Goal: Transaction & Acquisition: Book appointment/travel/reservation

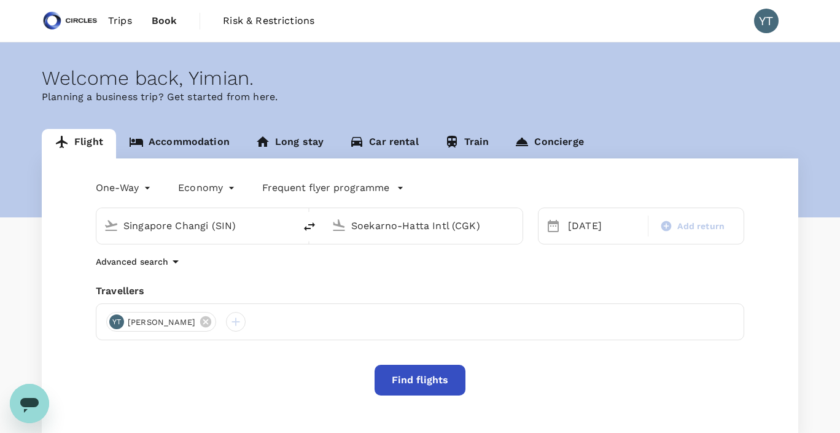
type input "Singapore Changi (SIN)"
type input "Soekarno-Hatta Intl (CGK)"
click at [183, 146] on link "Accommodation" at bounding box center [179, 143] width 127 height 29
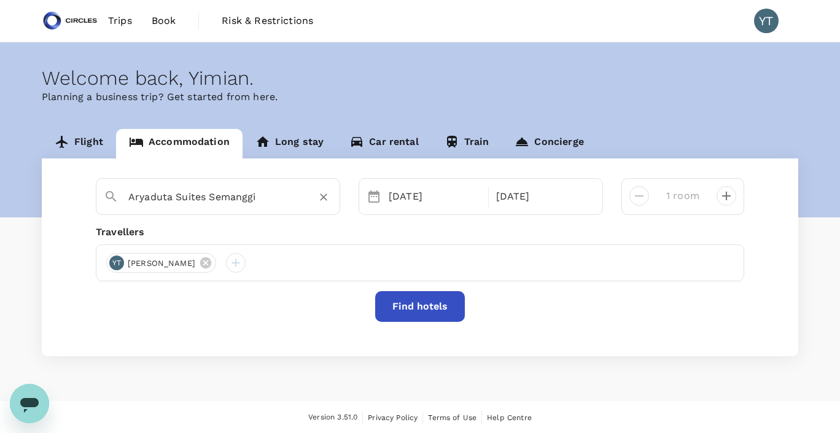
click at [216, 192] on input "Aryaduta Suites Semanggi" at bounding box center [212, 196] width 169 height 19
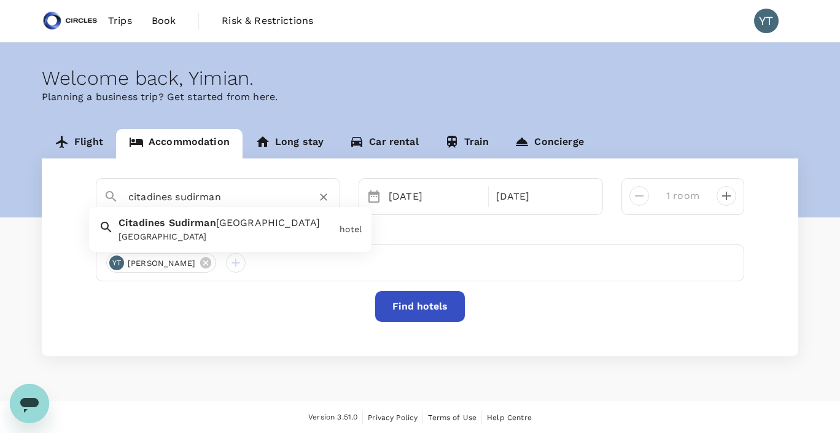
click at [209, 236] on div "[GEOGRAPHIC_DATA]" at bounding box center [227, 236] width 216 height 13
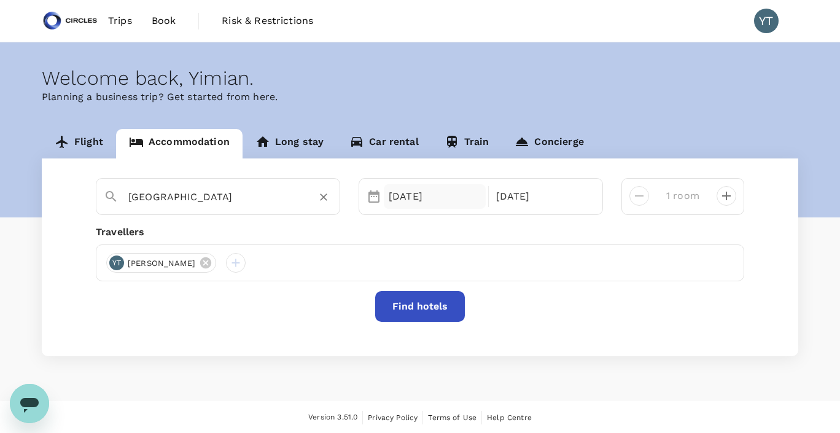
type input "[GEOGRAPHIC_DATA]"
click at [413, 197] on div "[DATE]" at bounding box center [435, 196] width 102 height 25
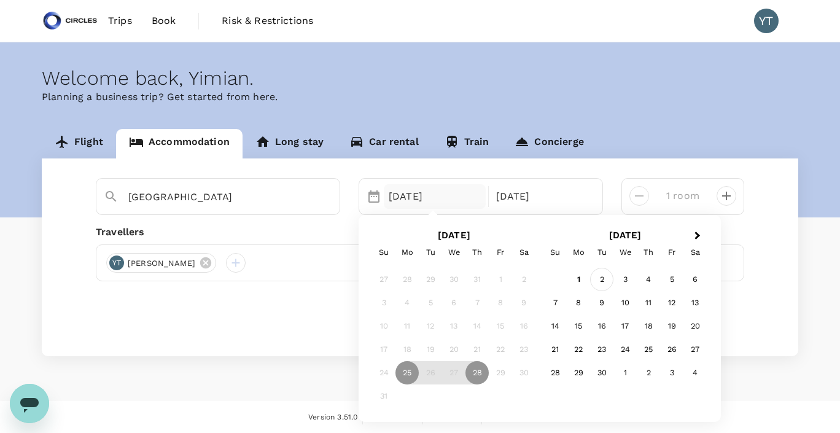
click at [605, 282] on div "2" at bounding box center [601, 279] width 23 height 23
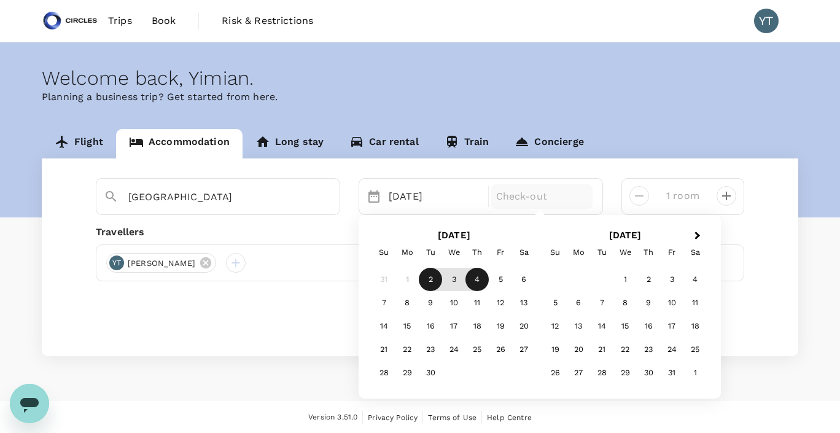
click at [472, 278] on div "4" at bounding box center [477, 279] width 23 height 23
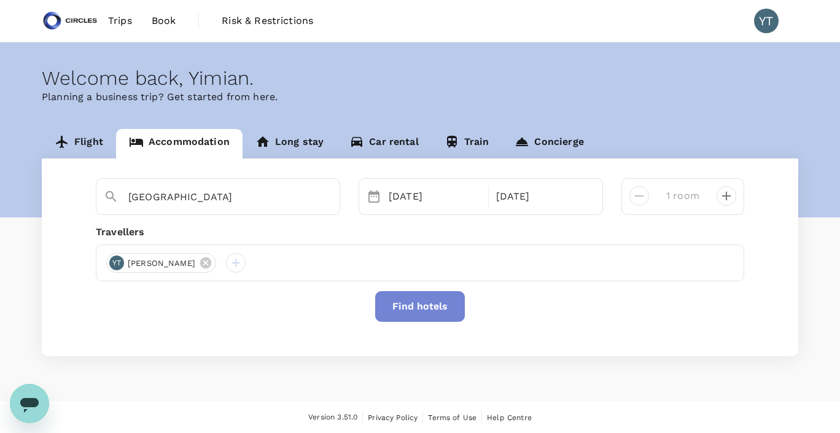
click at [435, 313] on button "Find hotels" at bounding box center [420, 306] width 90 height 31
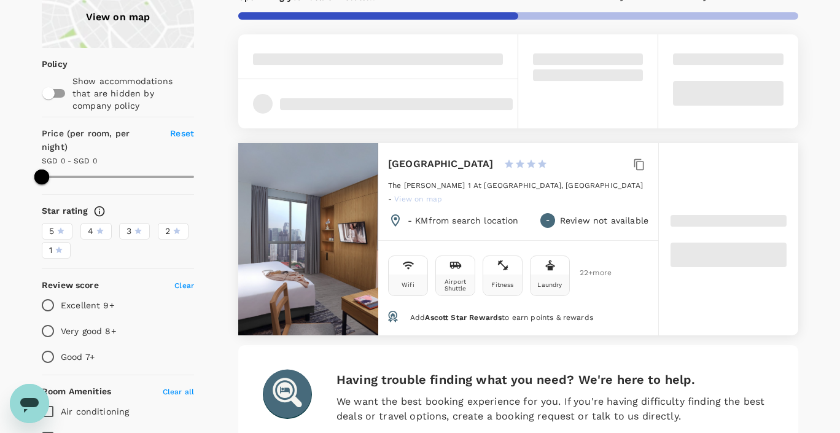
scroll to position [130, 0]
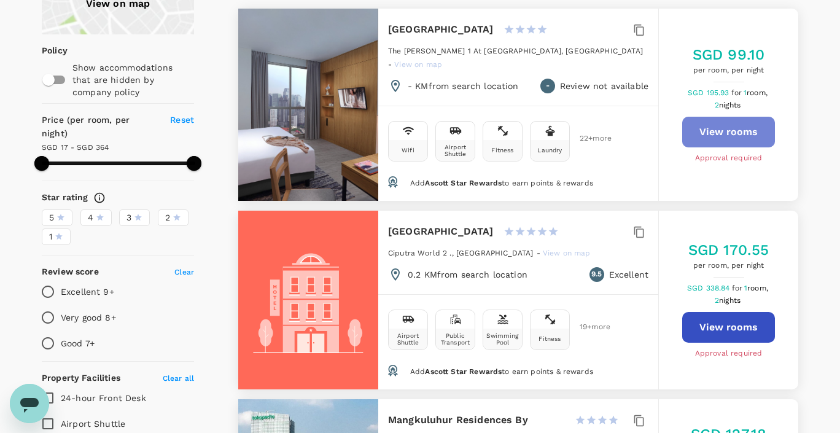
click at [733, 123] on button "View rooms" at bounding box center [728, 132] width 93 height 31
type input "363.06"
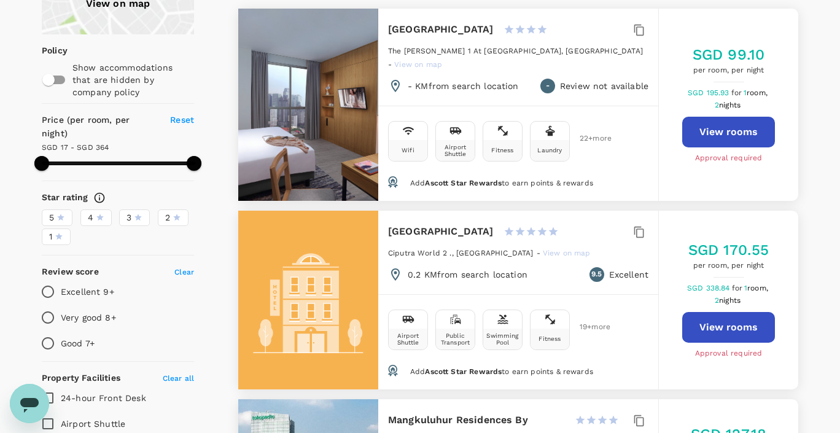
scroll to position [0, 0]
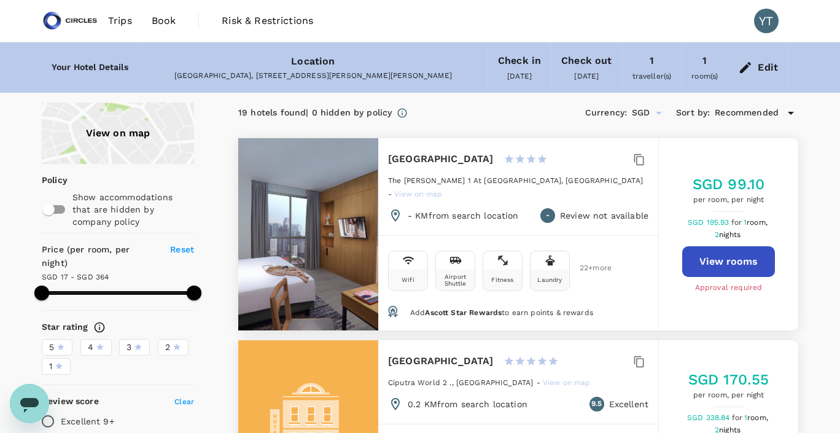
click at [164, 21] on span "Book" at bounding box center [164, 21] width 25 height 15
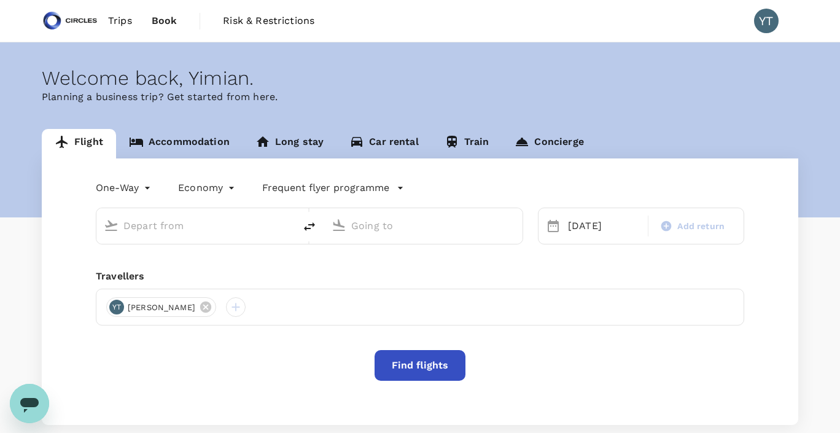
type input "Singapore Changi (SIN)"
type input "Soekarno-Hatta Intl (CGK)"
type input "Singapore Changi (SIN)"
type input "Soekarno-Hatta Intl (CGK)"
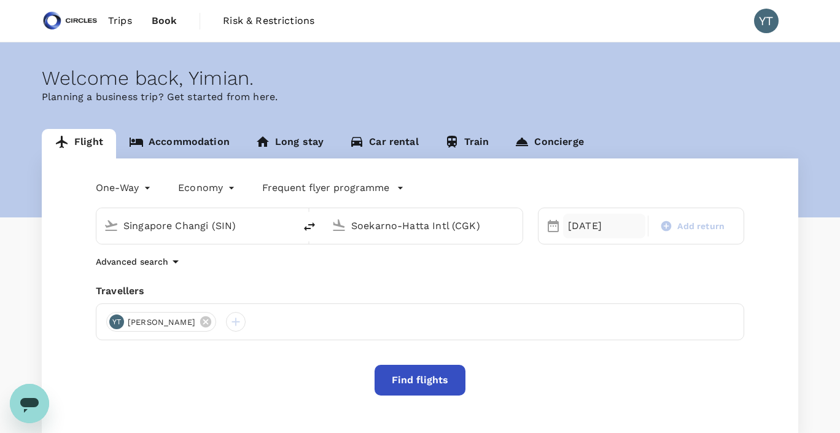
click at [588, 232] on div "[DATE]" at bounding box center [604, 226] width 82 height 25
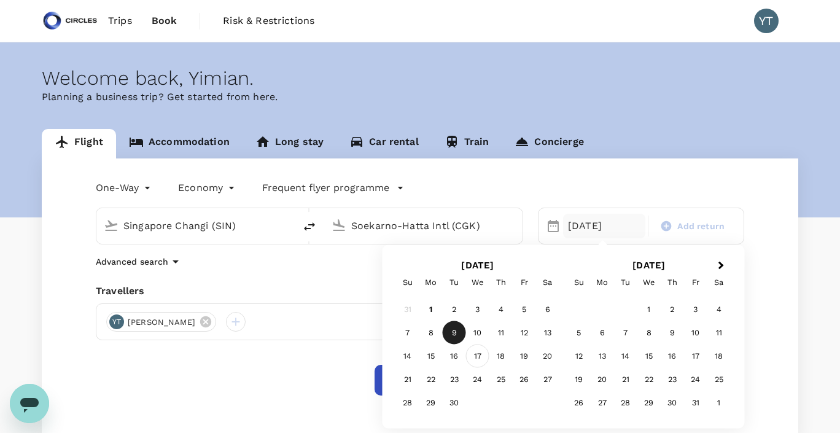
click at [480, 358] on div "17" at bounding box center [477, 356] width 23 height 23
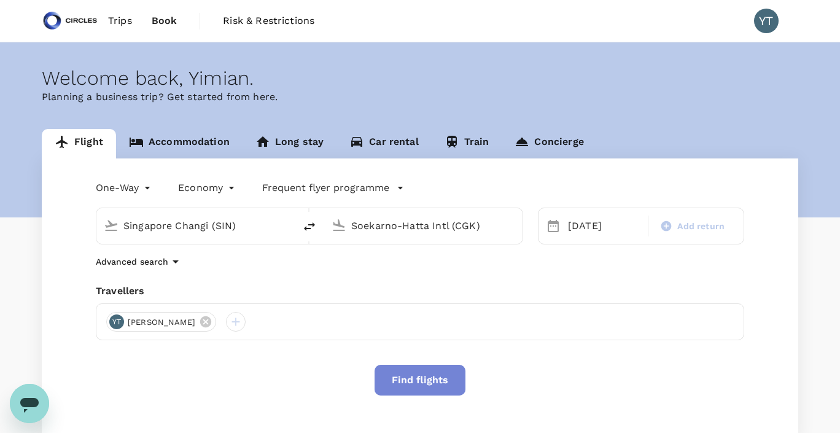
click at [415, 383] on button "Find flights" at bounding box center [420, 380] width 91 height 31
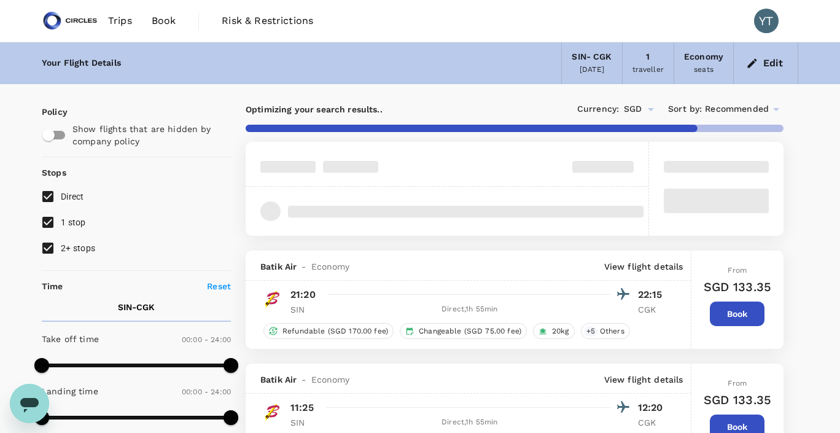
click at [46, 250] on input "2+ stops" at bounding box center [48, 248] width 26 height 26
checkbox input "false"
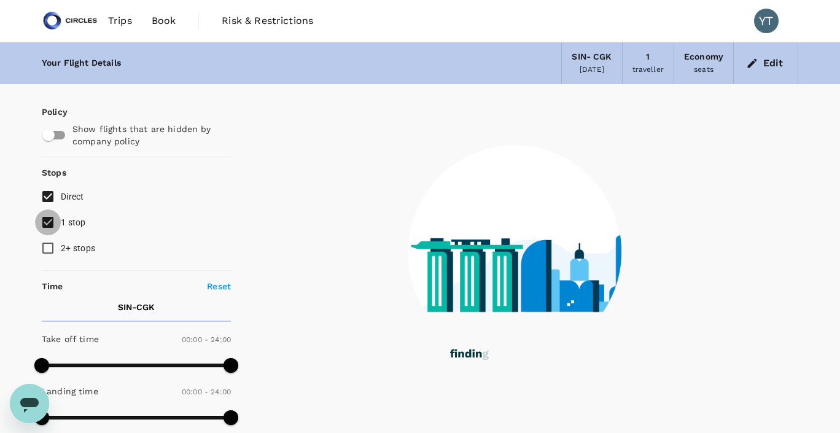
click at [50, 223] on input "1 stop" at bounding box center [48, 222] width 26 height 26
checkbox input "false"
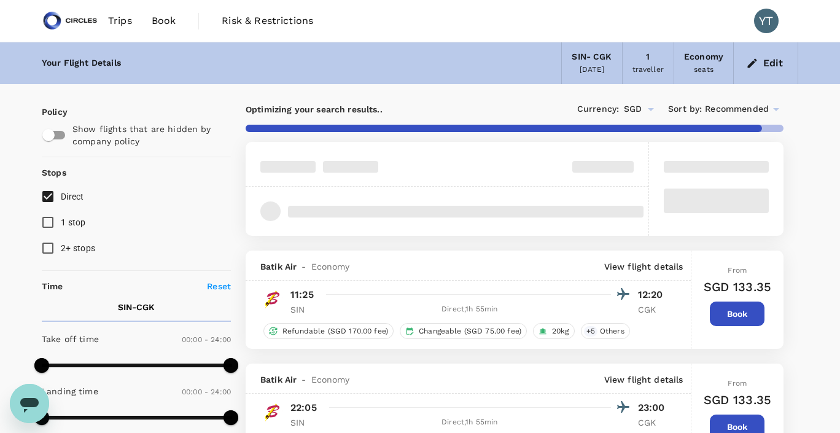
click at [778, 111] on icon at bounding box center [776, 109] width 15 height 15
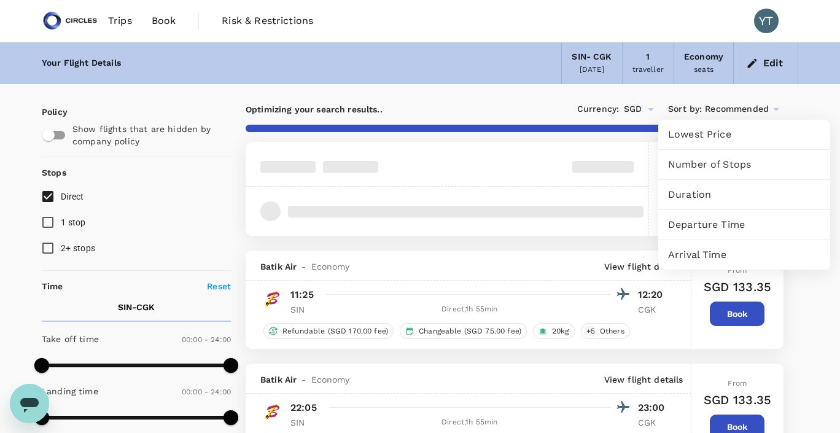
click at [753, 222] on span "Departure Time" at bounding box center [744, 224] width 152 height 15
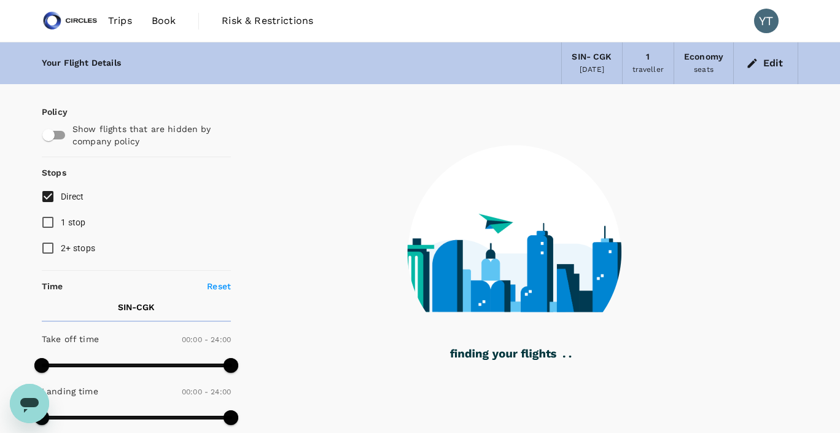
type input "1905"
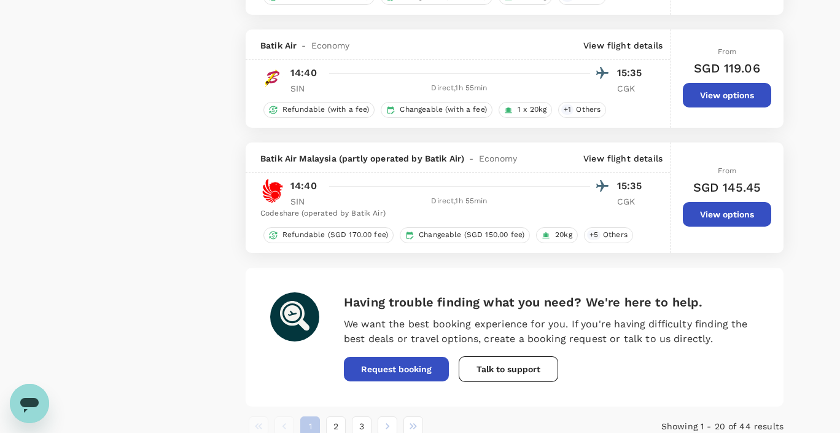
scroll to position [2211, 0]
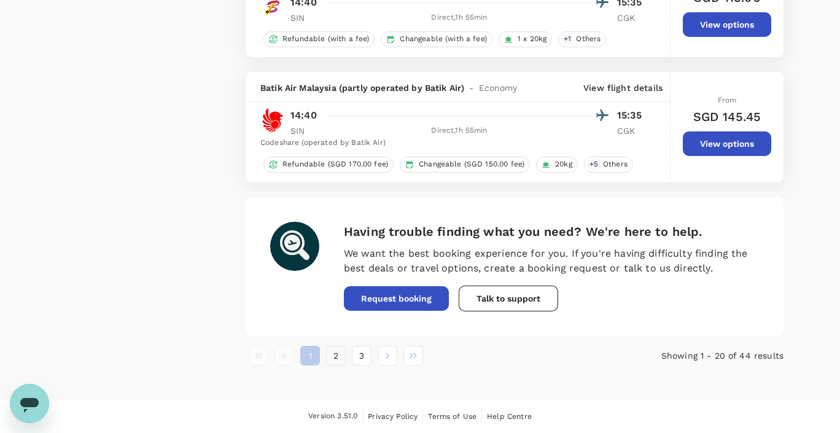
click at [341, 356] on button "2" at bounding box center [336, 356] width 20 height 20
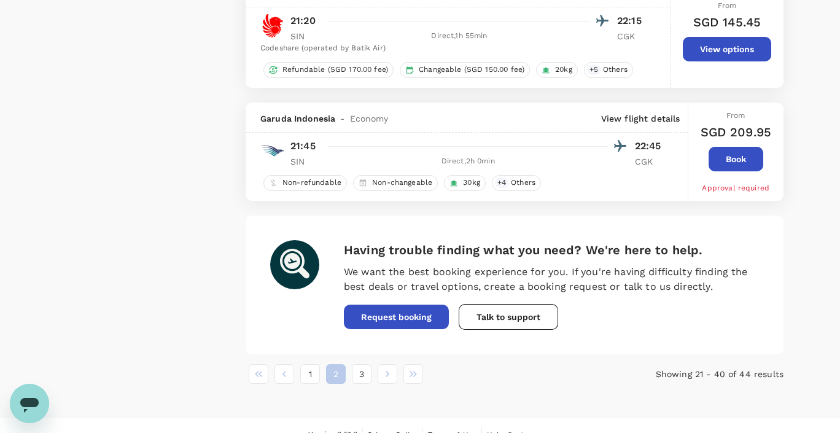
scroll to position [2227, 0]
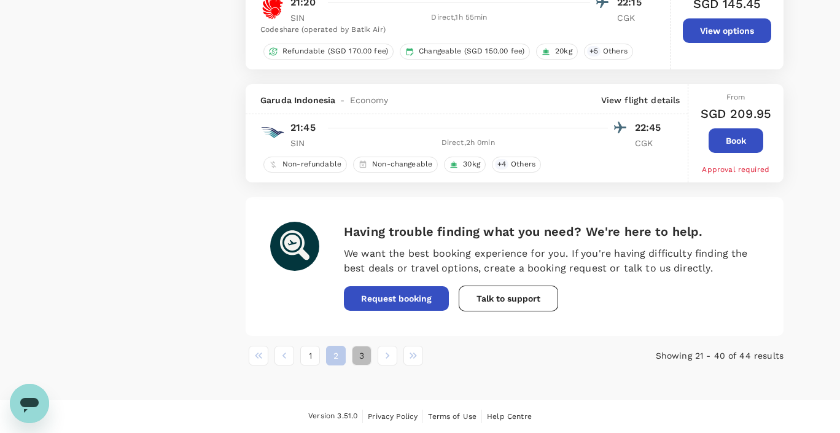
click at [362, 356] on button "3" at bounding box center [362, 356] width 20 height 20
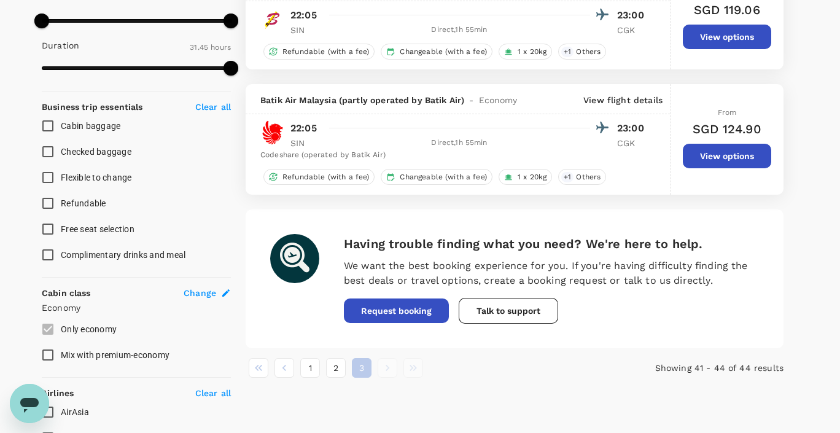
scroll to position [0, 0]
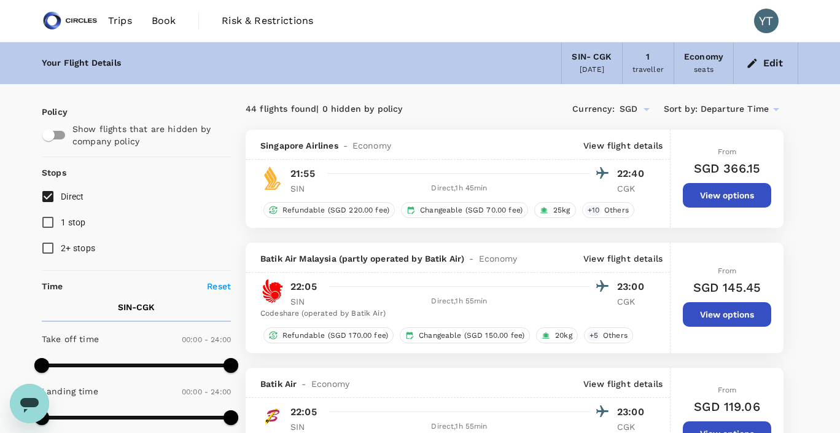
click at [773, 60] on button "Edit" at bounding box center [766, 63] width 44 height 20
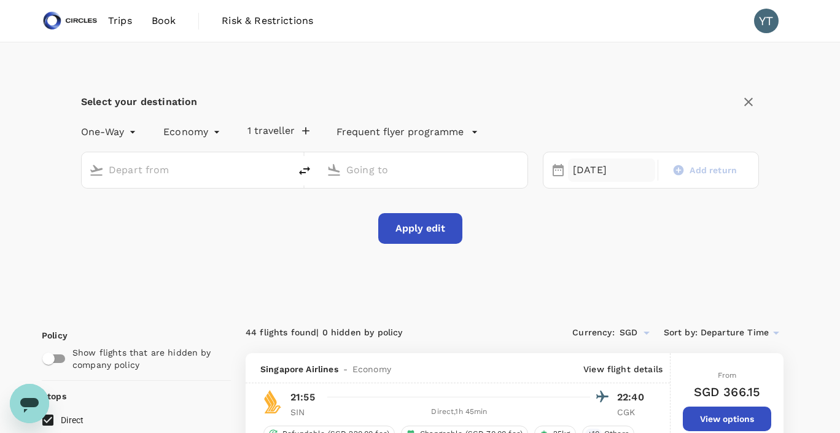
type input "Singapore Changi (SIN)"
type input "Soekarno-Hatta Intl (CGK)"
click at [304, 173] on icon "delete" at bounding box center [304, 170] width 11 height 9
type input "Soekarno-Hatta Intl (CGK)"
type input "Singapore Changi (SIN)"
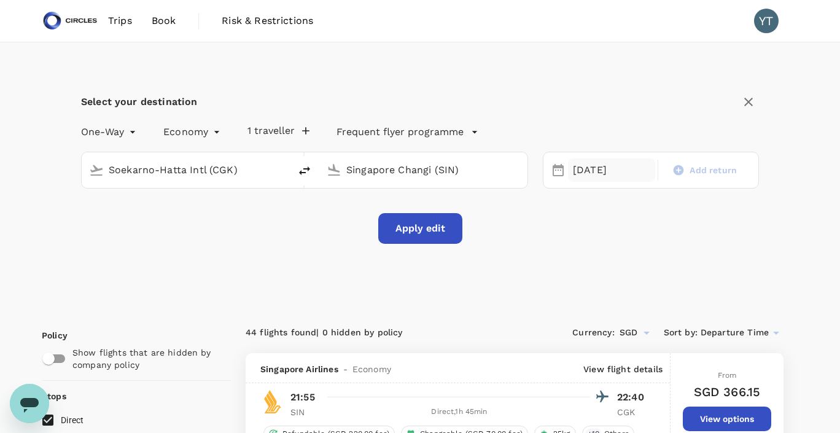
click at [601, 177] on div "[DATE]" at bounding box center [611, 170] width 87 height 24
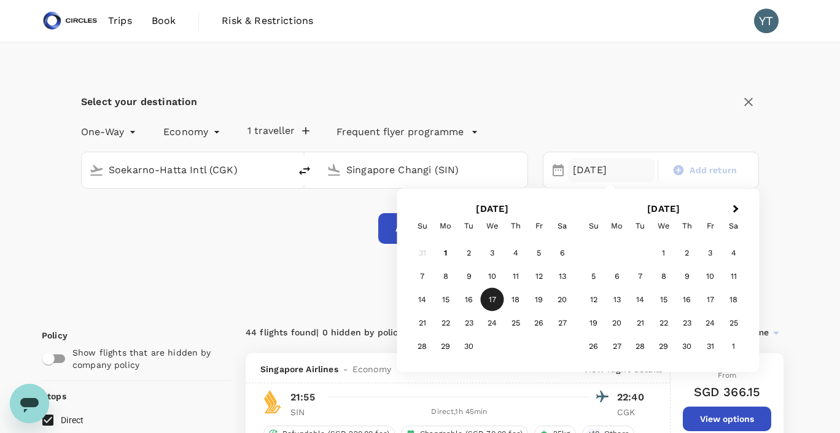
click at [543, 299] on div "19" at bounding box center [539, 299] width 23 height 23
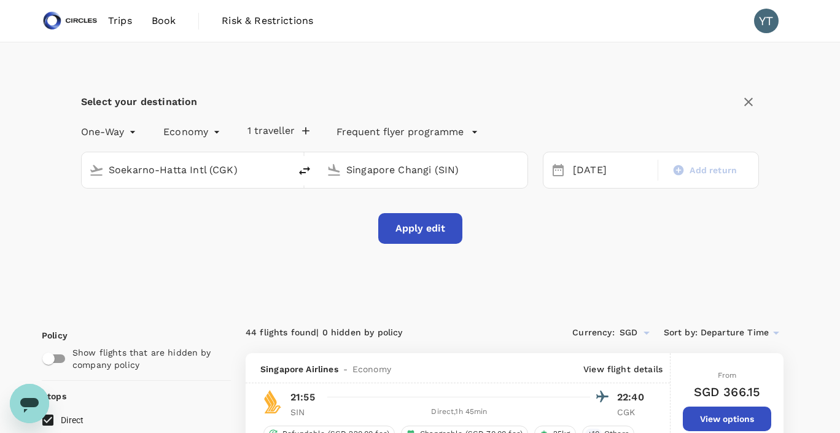
click at [417, 230] on button "Apply edit" at bounding box center [420, 228] width 84 height 31
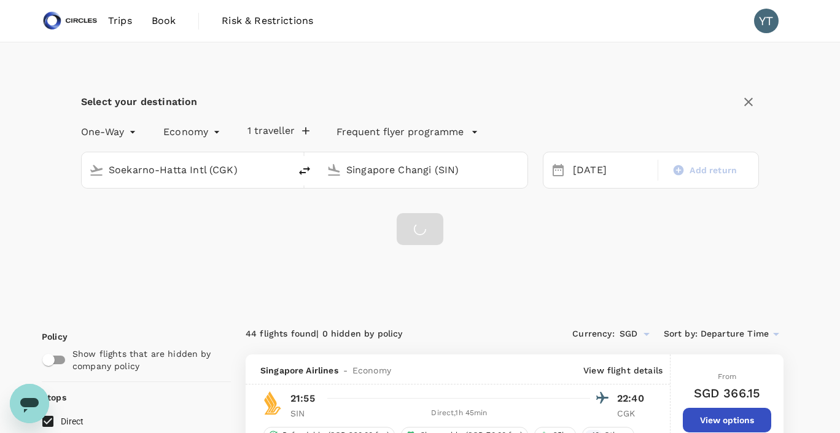
checkbox input "false"
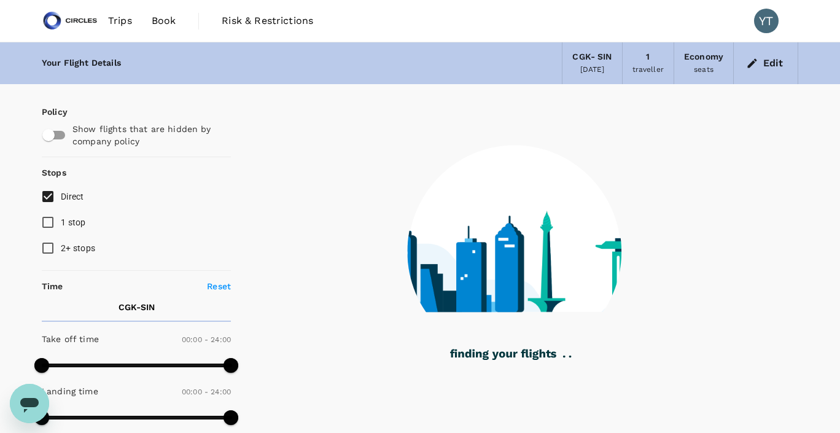
type input "910"
checkbox input "true"
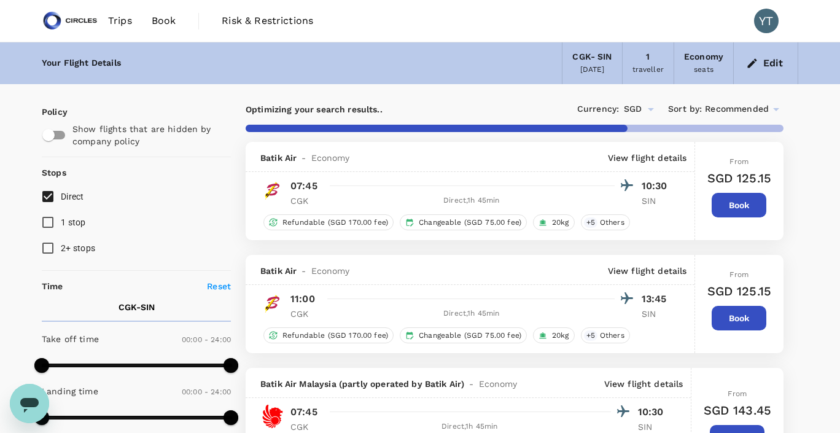
type input "1010"
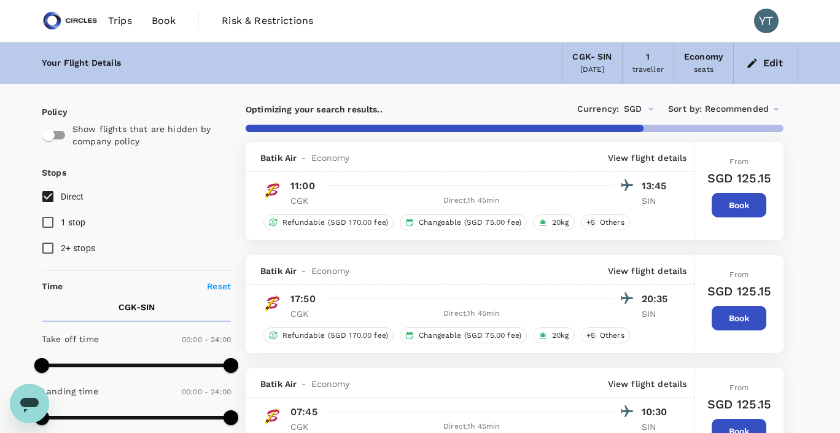
click at [777, 107] on icon at bounding box center [776, 109] width 15 height 15
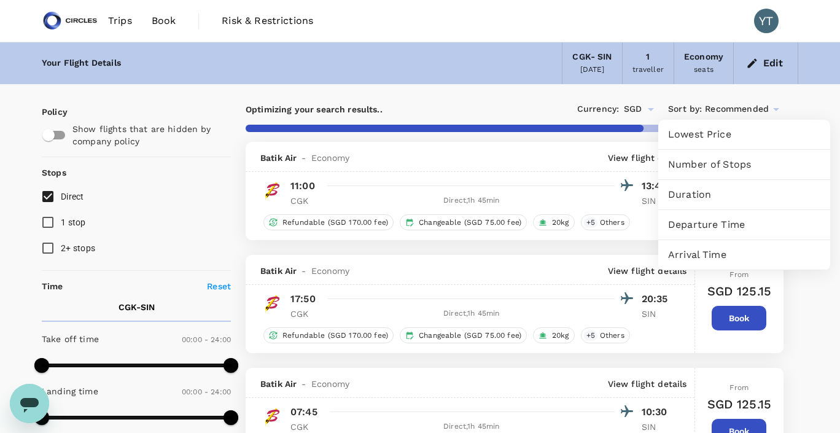
click at [718, 226] on span "Departure Time" at bounding box center [744, 224] width 152 height 15
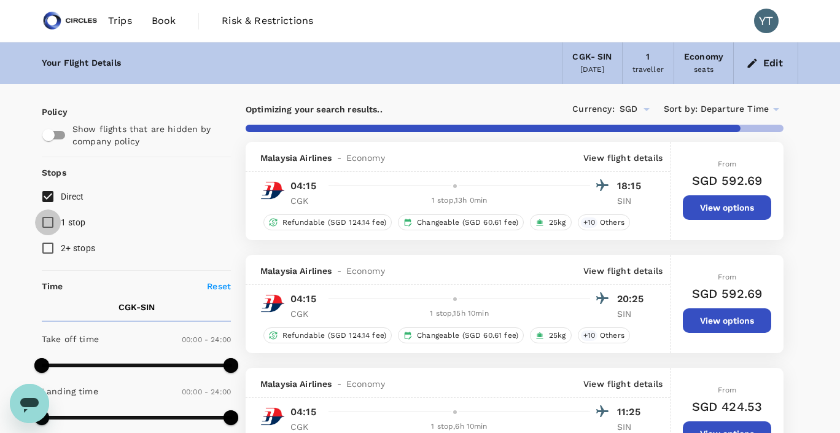
click at [49, 224] on input "1 stop" at bounding box center [48, 222] width 26 height 26
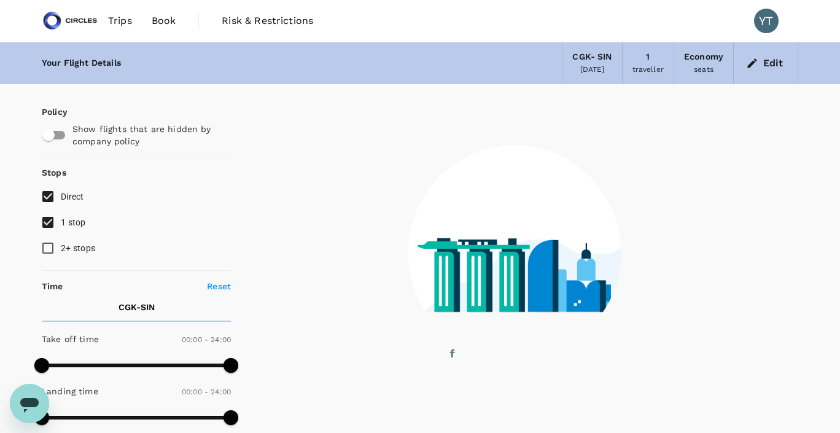
click at [49, 223] on input "1 stop" at bounding box center [48, 222] width 26 height 26
checkbox input "false"
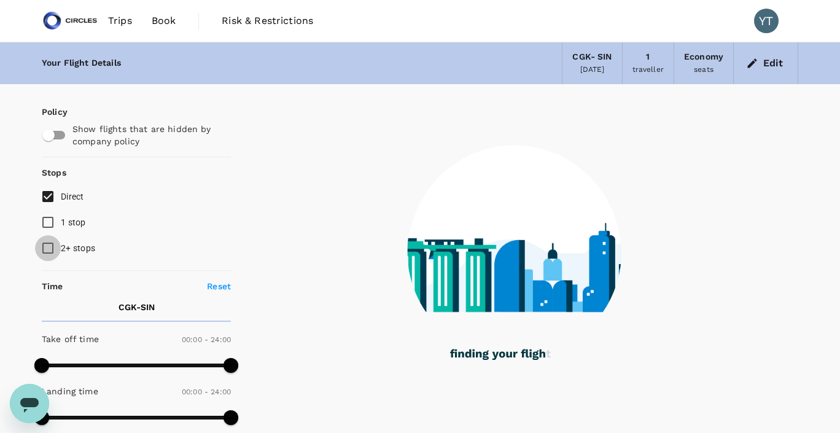
click at [47, 249] on input "2+ stops" at bounding box center [48, 248] width 26 height 26
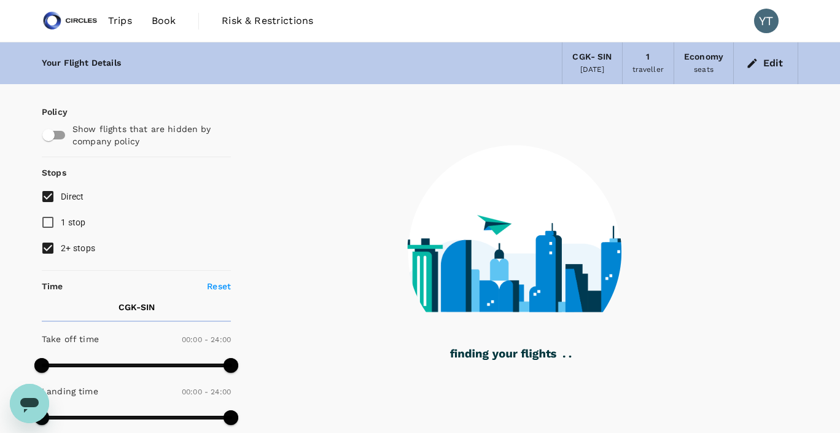
click at [49, 249] on input "2+ stops" at bounding box center [48, 248] width 26 height 26
checkbox input "false"
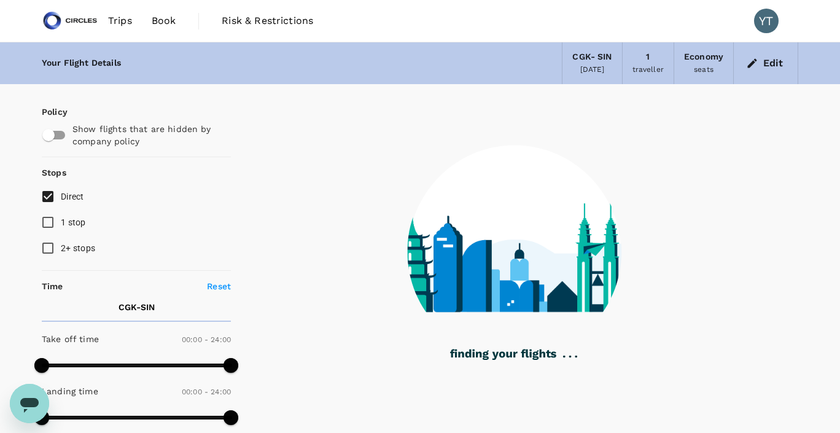
type input "1815"
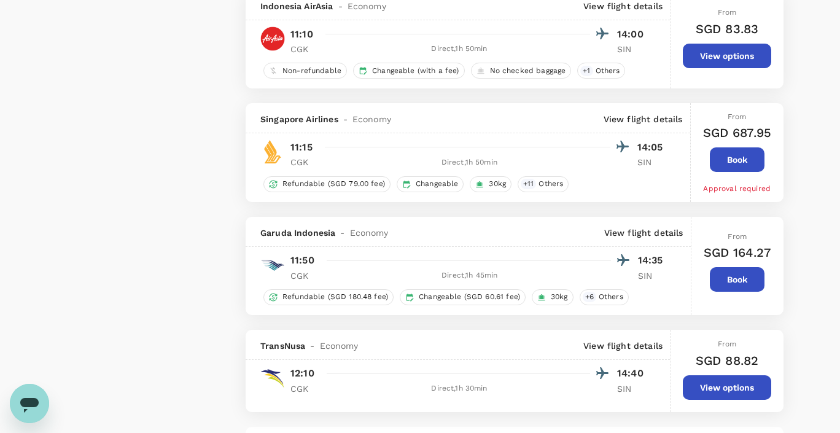
scroll to position [2195, 0]
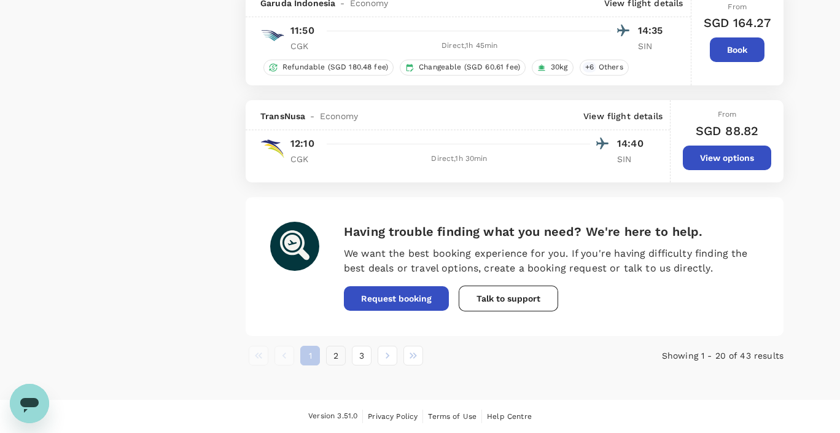
click at [338, 360] on button "2" at bounding box center [336, 356] width 20 height 20
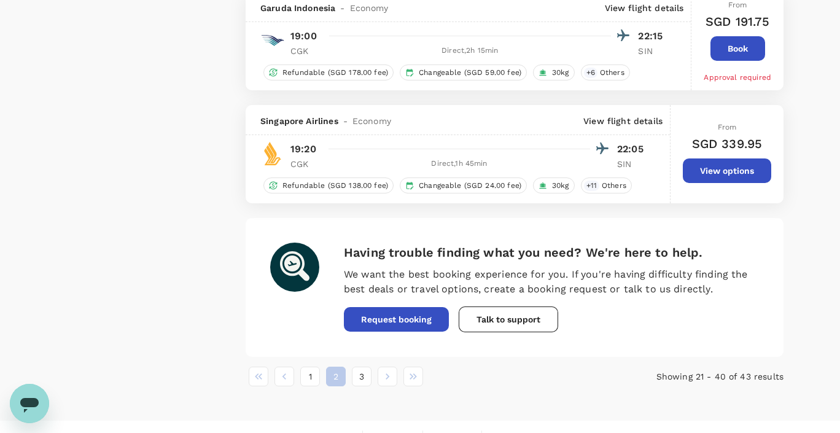
scroll to position [2268, 0]
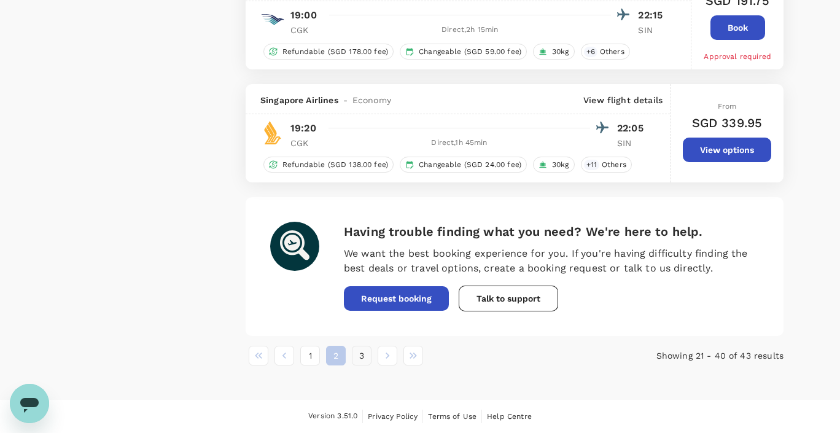
click at [365, 359] on button "3" at bounding box center [362, 356] width 20 height 20
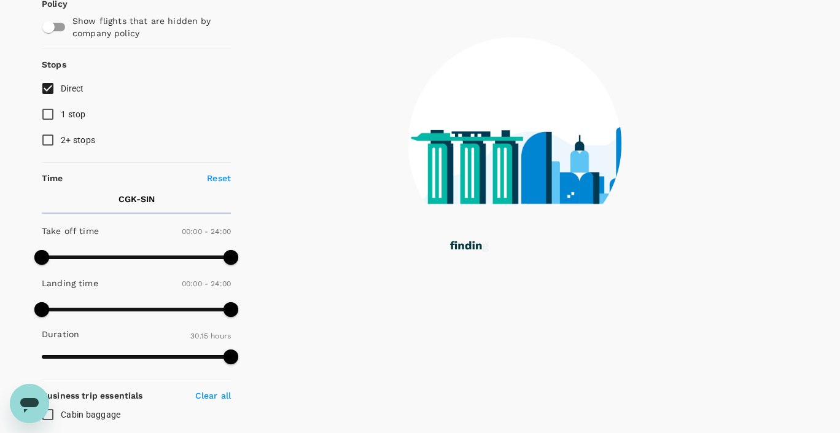
scroll to position [0, 0]
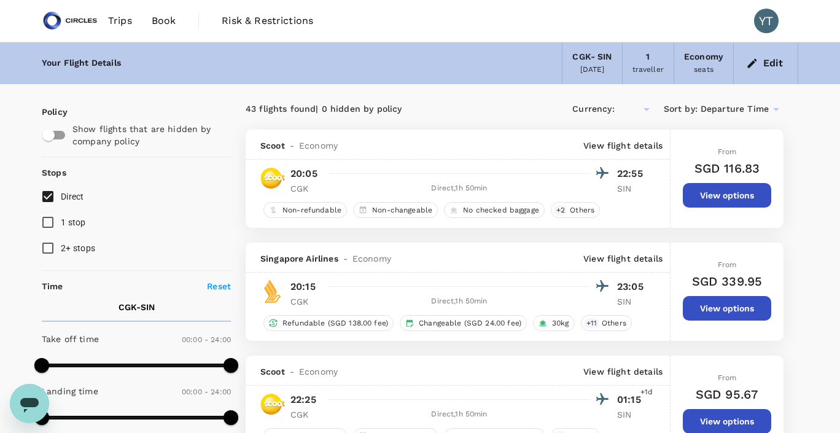
type input "SGD"
click at [769, 63] on button "Edit" at bounding box center [766, 63] width 44 height 20
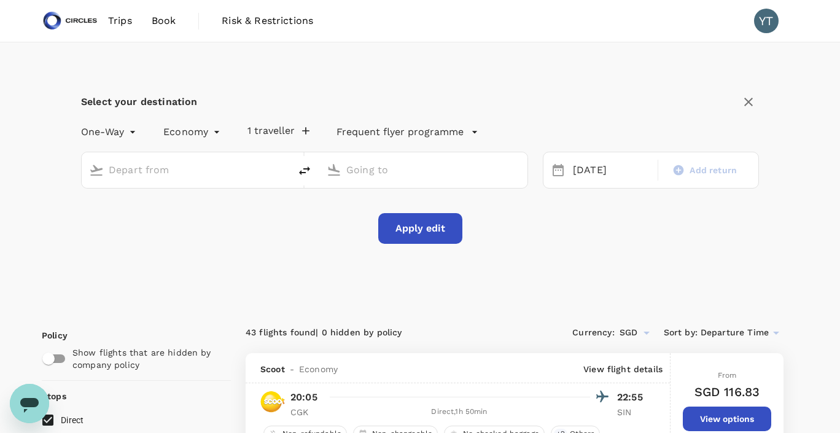
type input "Soekarno-Hatta Intl (CGK)"
type input "Singapore Changi (SIN)"
click at [573, 171] on div "[DATE]" at bounding box center [611, 170] width 87 height 24
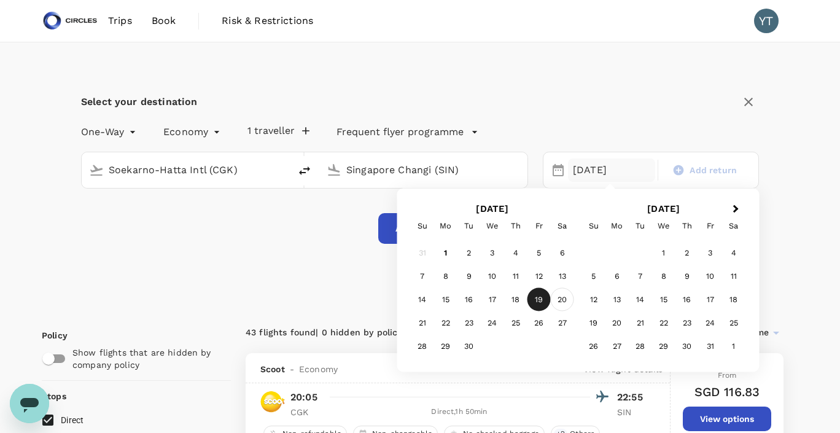
click at [558, 301] on div "20" at bounding box center [562, 299] width 23 height 23
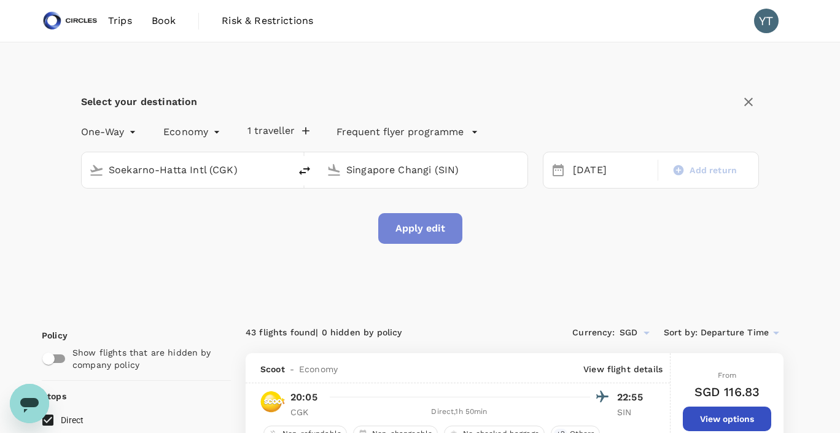
click at [416, 234] on button "Apply edit" at bounding box center [420, 228] width 84 height 31
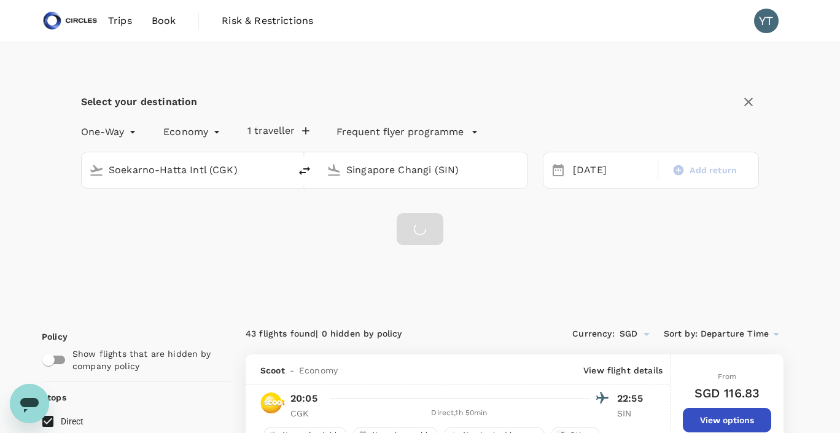
checkbox input "false"
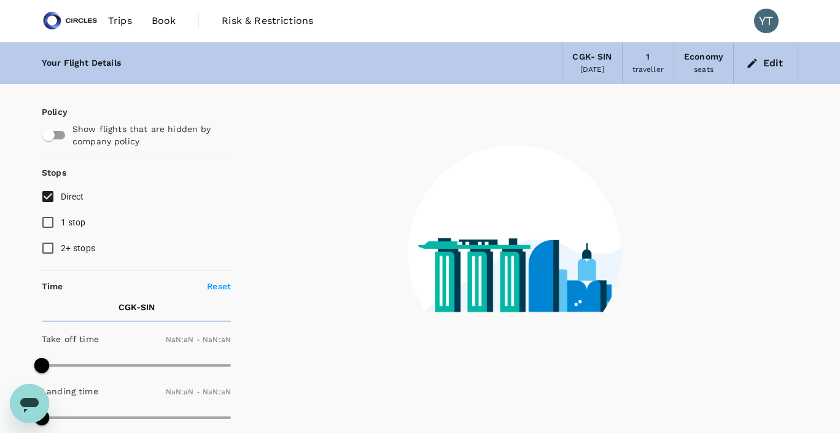
type input "1440"
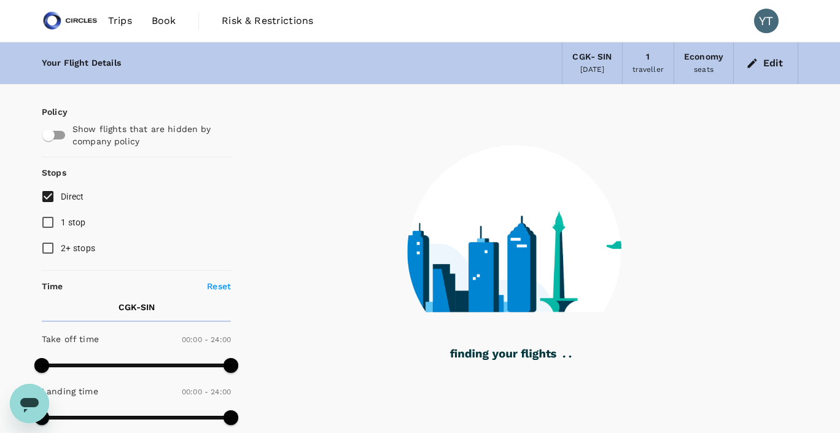
type input "1010"
checkbox input "true"
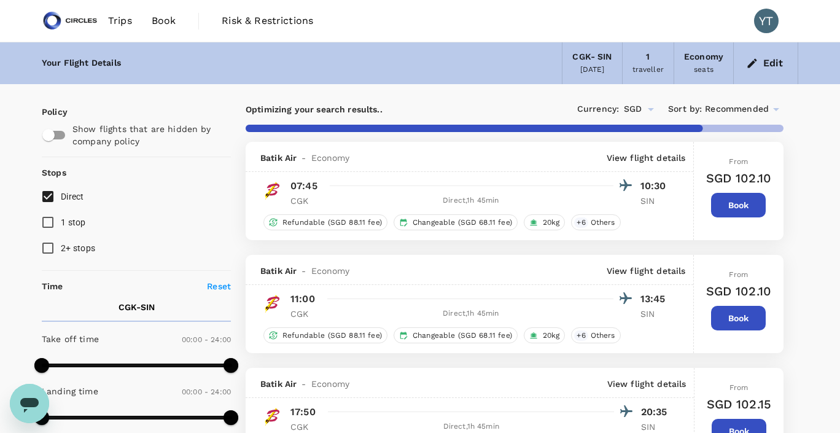
click at [776, 109] on icon at bounding box center [776, 109] width 6 height 3
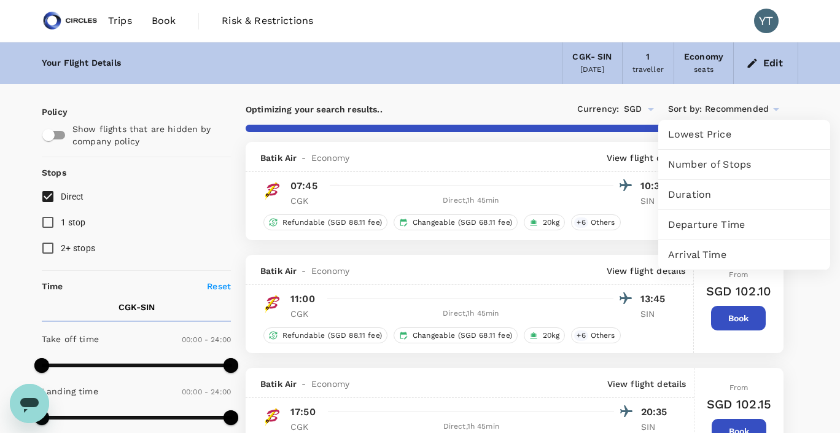
click at [723, 222] on span "Departure Time" at bounding box center [744, 224] width 152 height 15
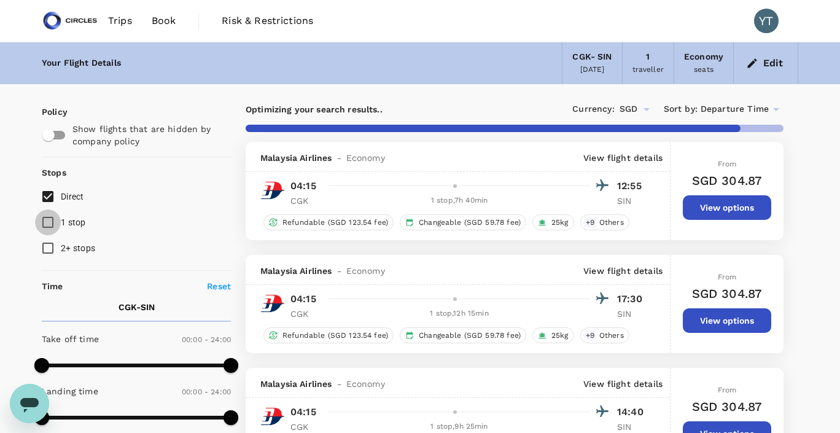
click at [52, 225] on input "1 stop" at bounding box center [48, 222] width 26 height 26
click at [49, 224] on input "1 stop" at bounding box center [48, 222] width 26 height 26
checkbox input "false"
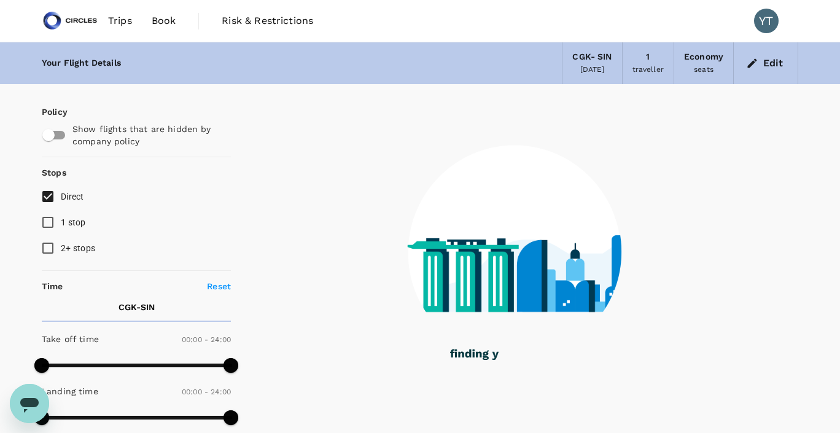
click at [50, 246] on input "2+ stops" at bounding box center [48, 248] width 26 height 26
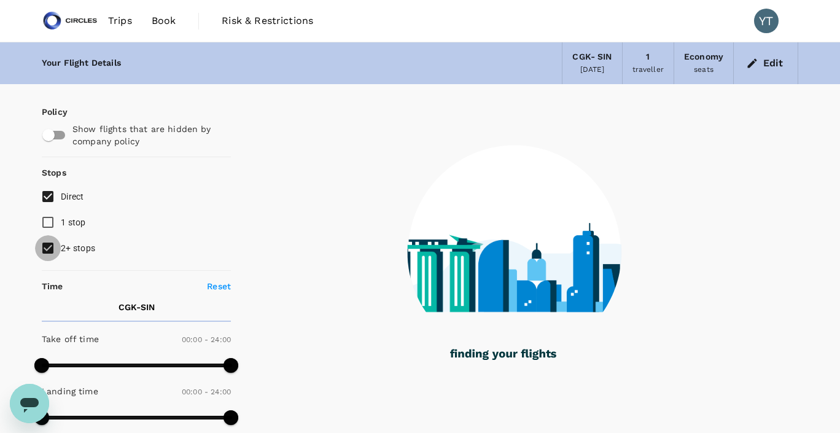
click at [50, 249] on input "2+ stops" at bounding box center [48, 248] width 26 height 26
checkbox input "false"
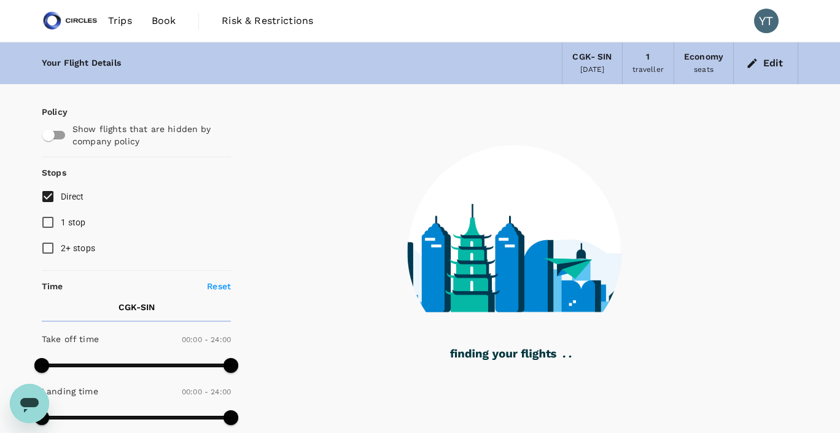
type input "1795"
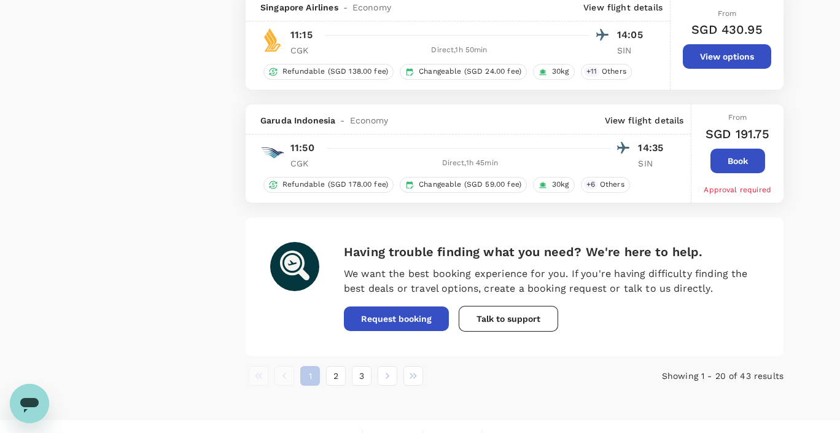
scroll to position [2211, 0]
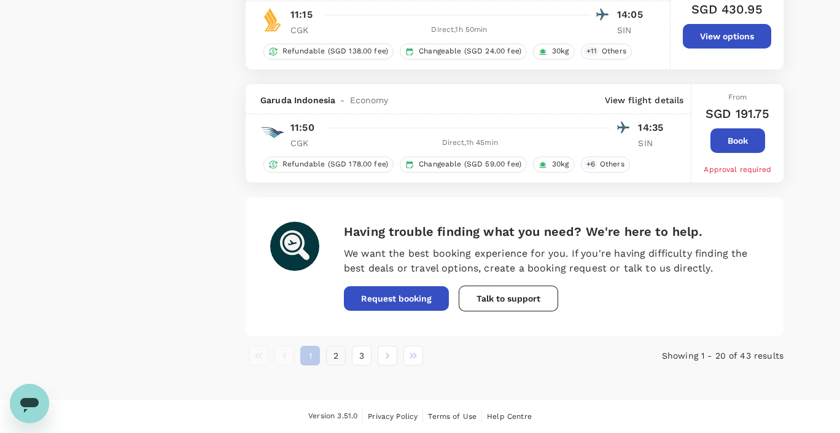
click at [328, 359] on button "2" at bounding box center [336, 356] width 20 height 20
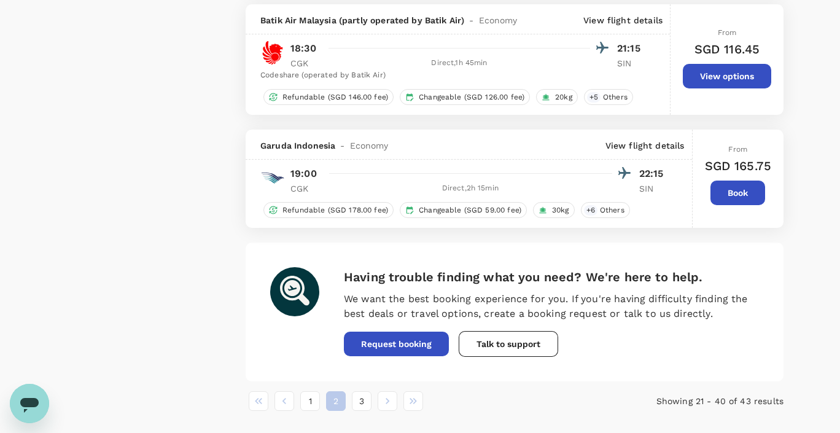
scroll to position [2252, 0]
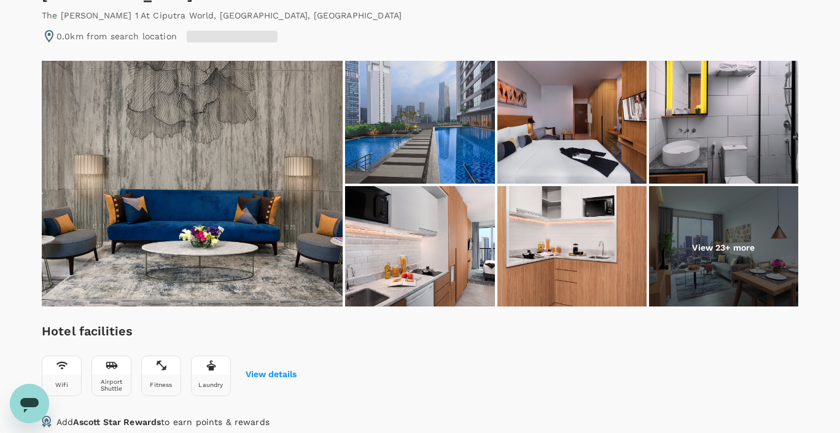
scroll to position [138, 0]
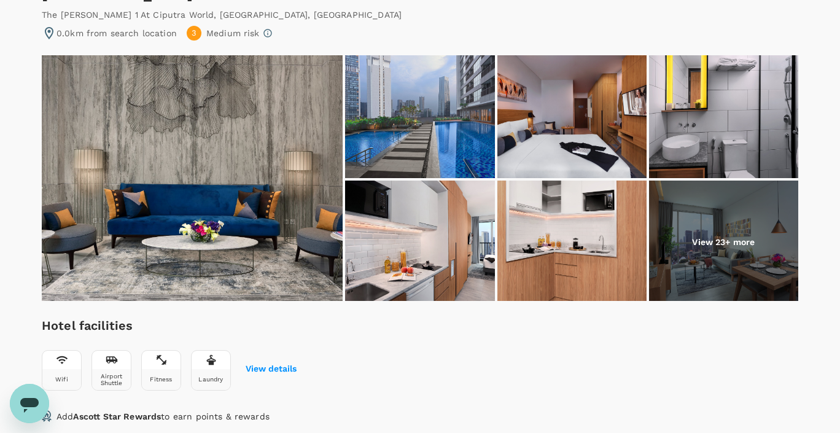
click at [725, 134] on img at bounding box center [723, 116] width 149 height 123
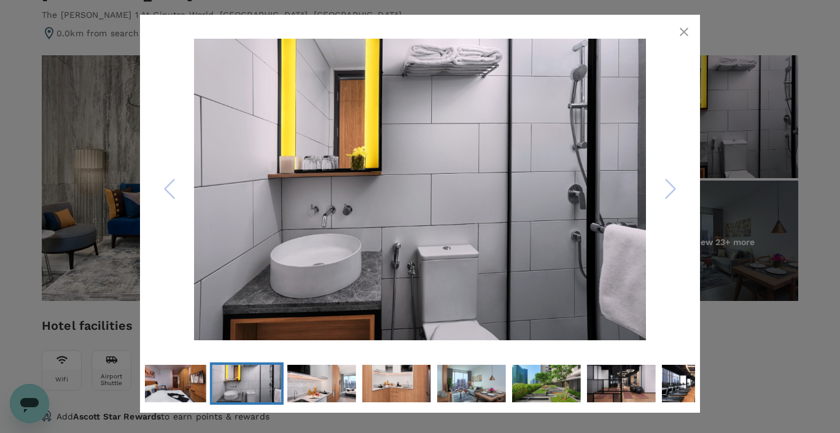
click at [669, 193] on polyline "Next Slide" at bounding box center [670, 188] width 9 height 18
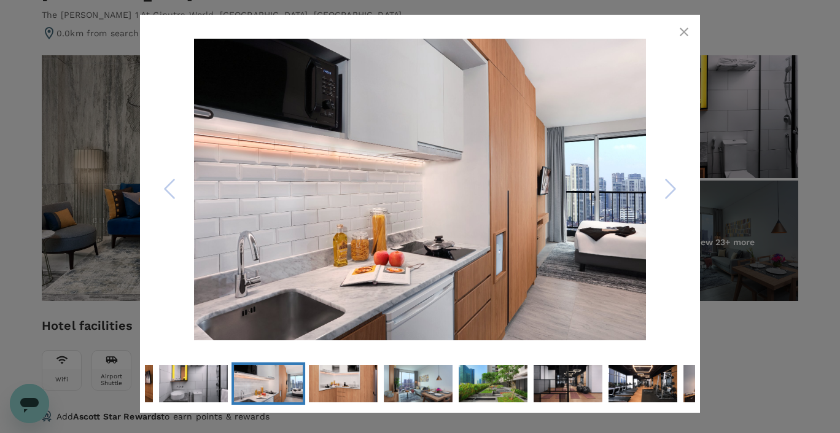
click at [669, 193] on polyline "Next Slide" at bounding box center [670, 188] width 9 height 18
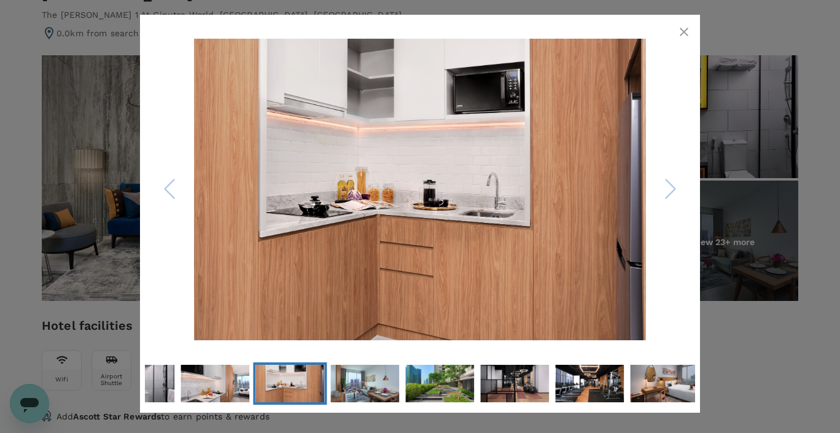
click at [669, 193] on polyline "Next Slide" at bounding box center [670, 188] width 9 height 18
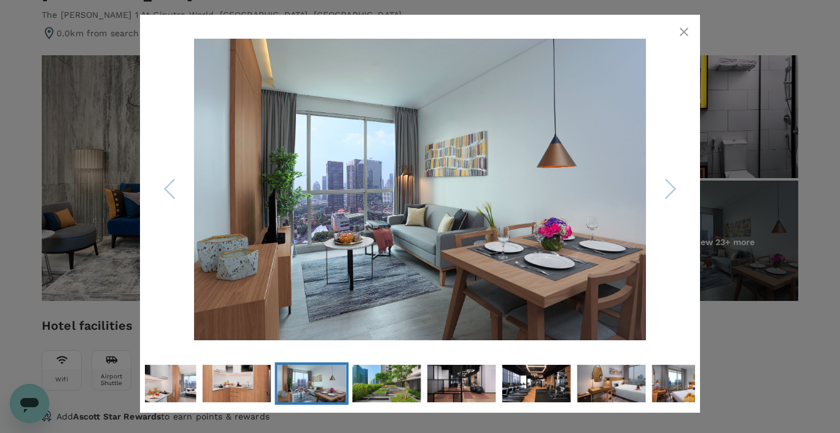
click at [669, 193] on polyline "Next Slide" at bounding box center [670, 188] width 9 height 18
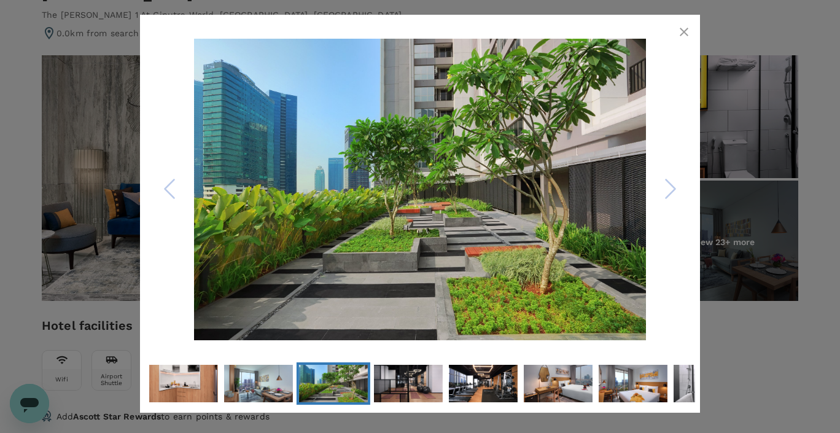
click at [669, 193] on polyline "Next Slide" at bounding box center [670, 188] width 9 height 18
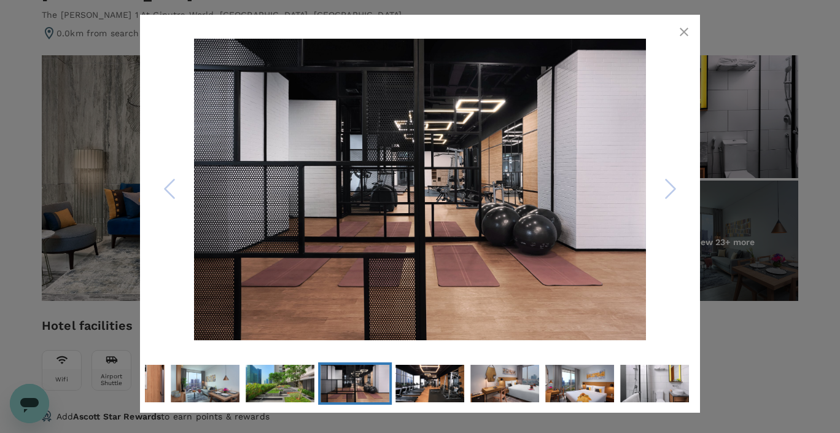
click at [669, 193] on polyline "Next Slide" at bounding box center [670, 188] width 9 height 18
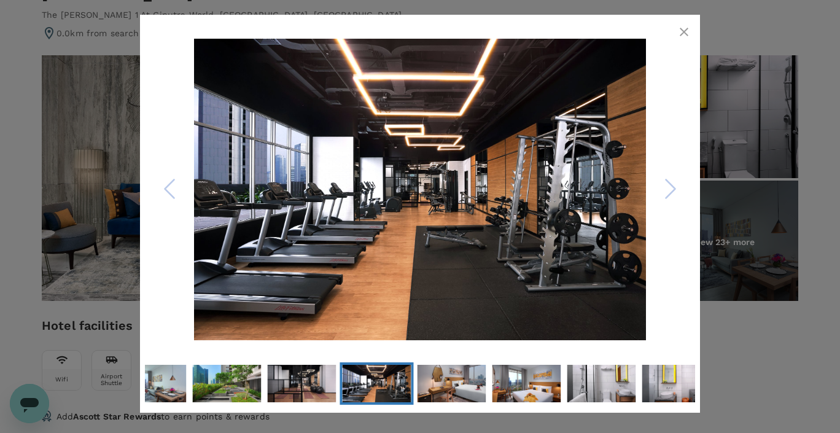
click at [669, 193] on polyline "Next Slide" at bounding box center [670, 188] width 9 height 18
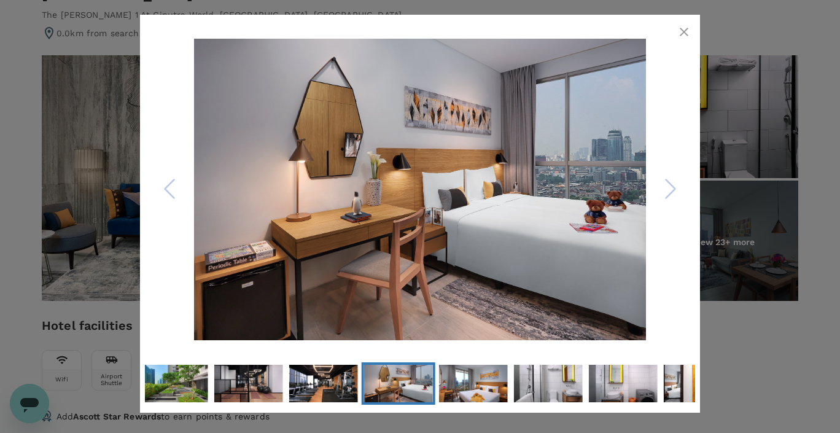
click at [669, 193] on polyline "Next Slide" at bounding box center [670, 188] width 9 height 18
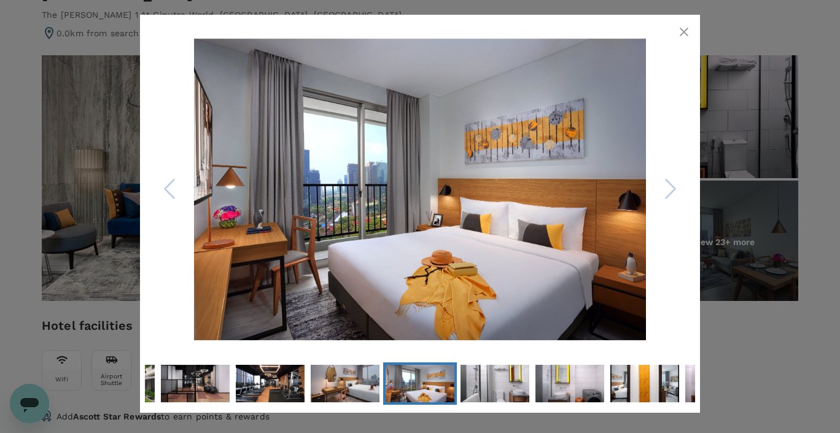
click at [684, 33] on icon "button" at bounding box center [684, 32] width 9 height 9
